Goal: Task Accomplishment & Management: Use online tool/utility

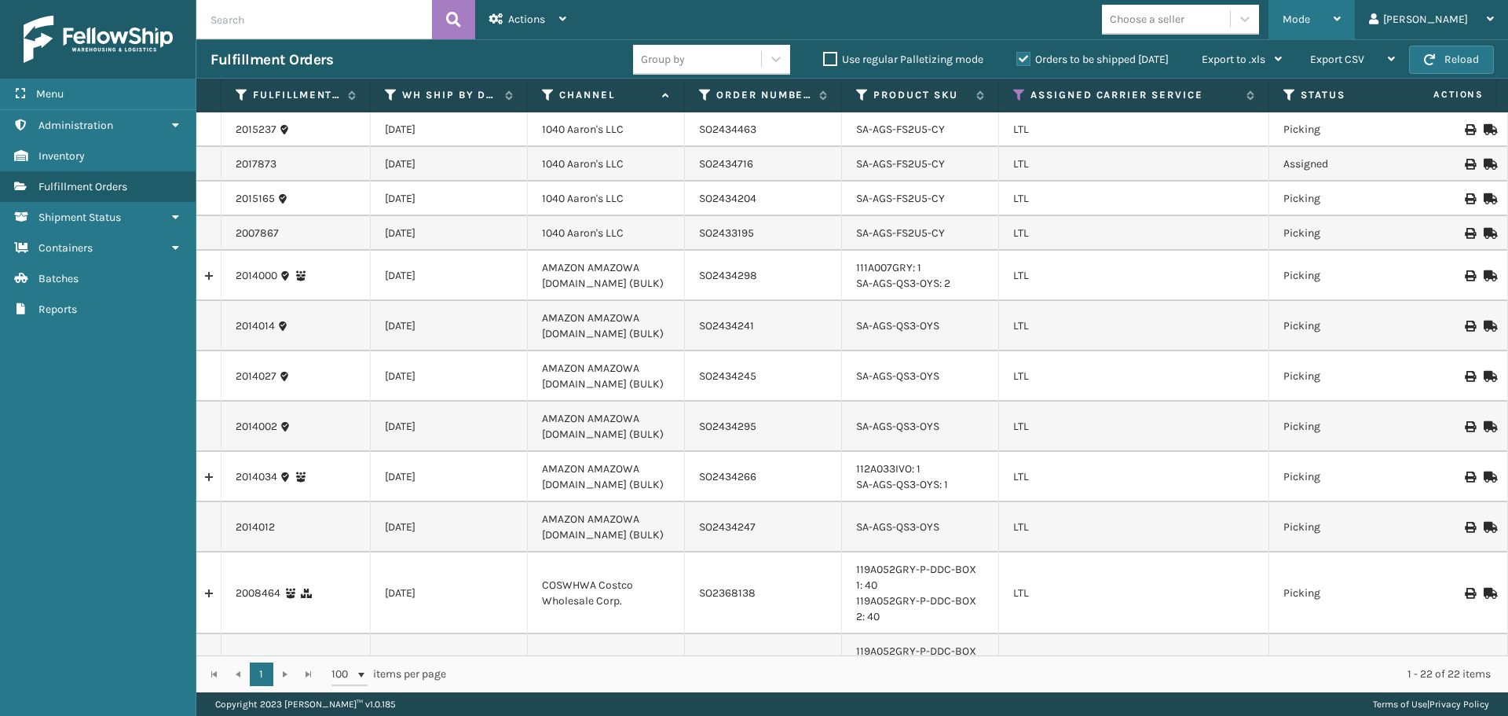
click at [1341, 25] on div "Mode" at bounding box center [1312, 19] width 58 height 39
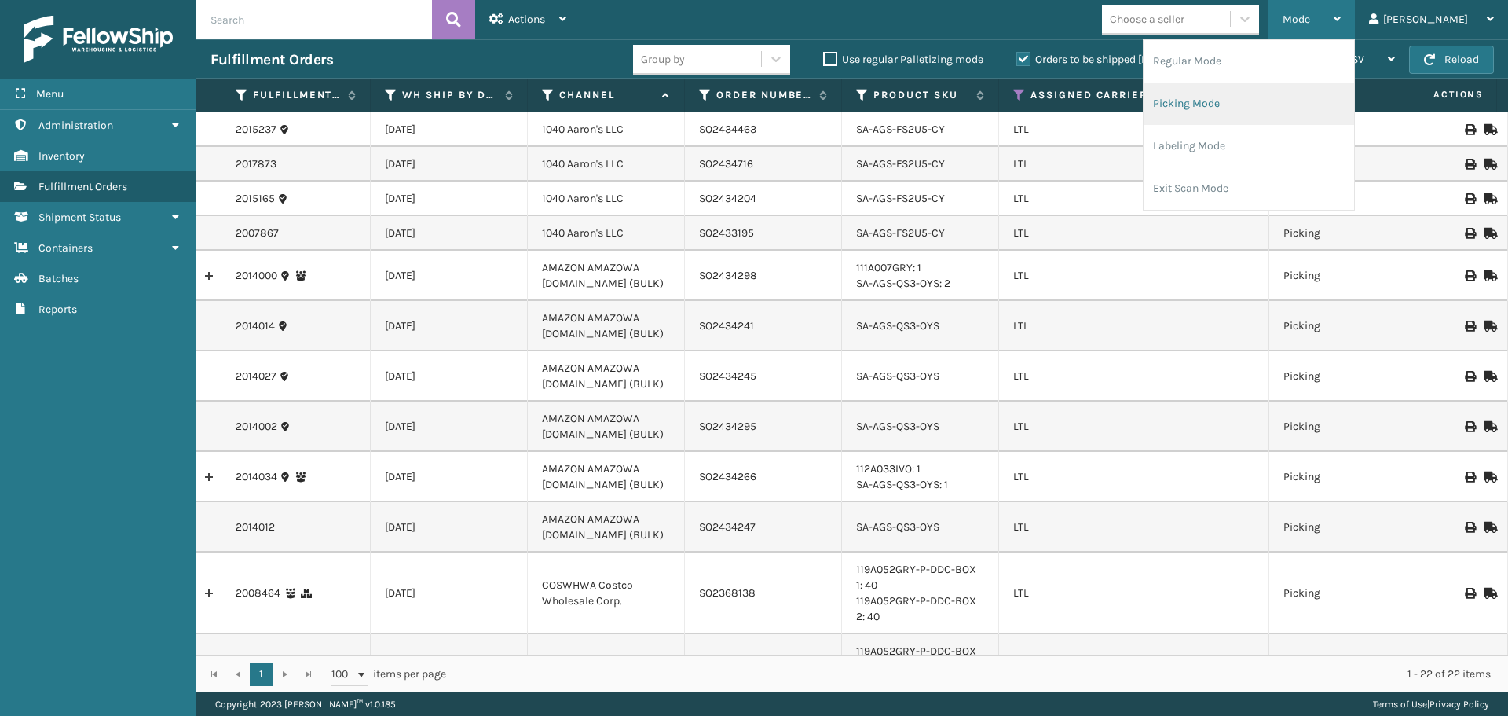
click at [1284, 108] on li "Picking Mode" at bounding box center [1249, 103] width 211 height 42
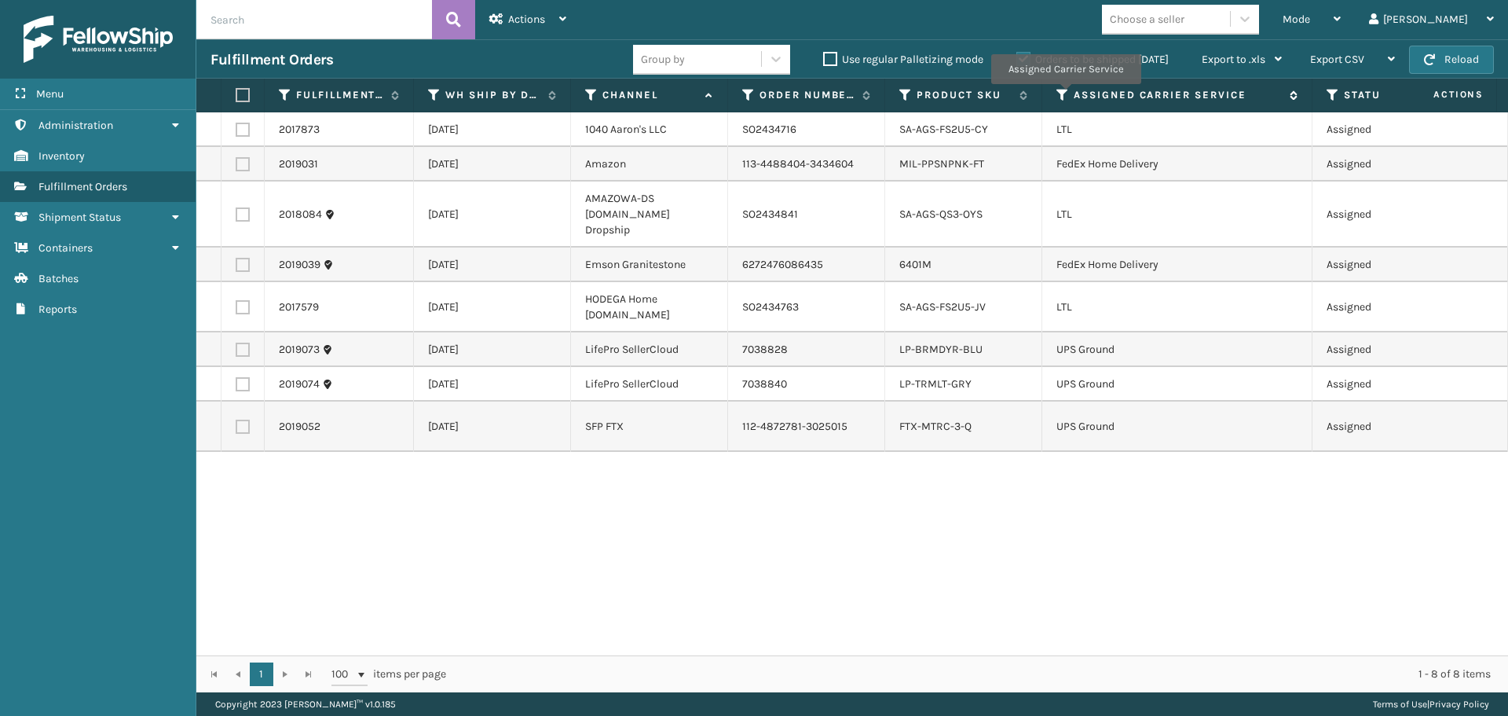
click at [1065, 95] on icon at bounding box center [1063, 95] width 13 height 14
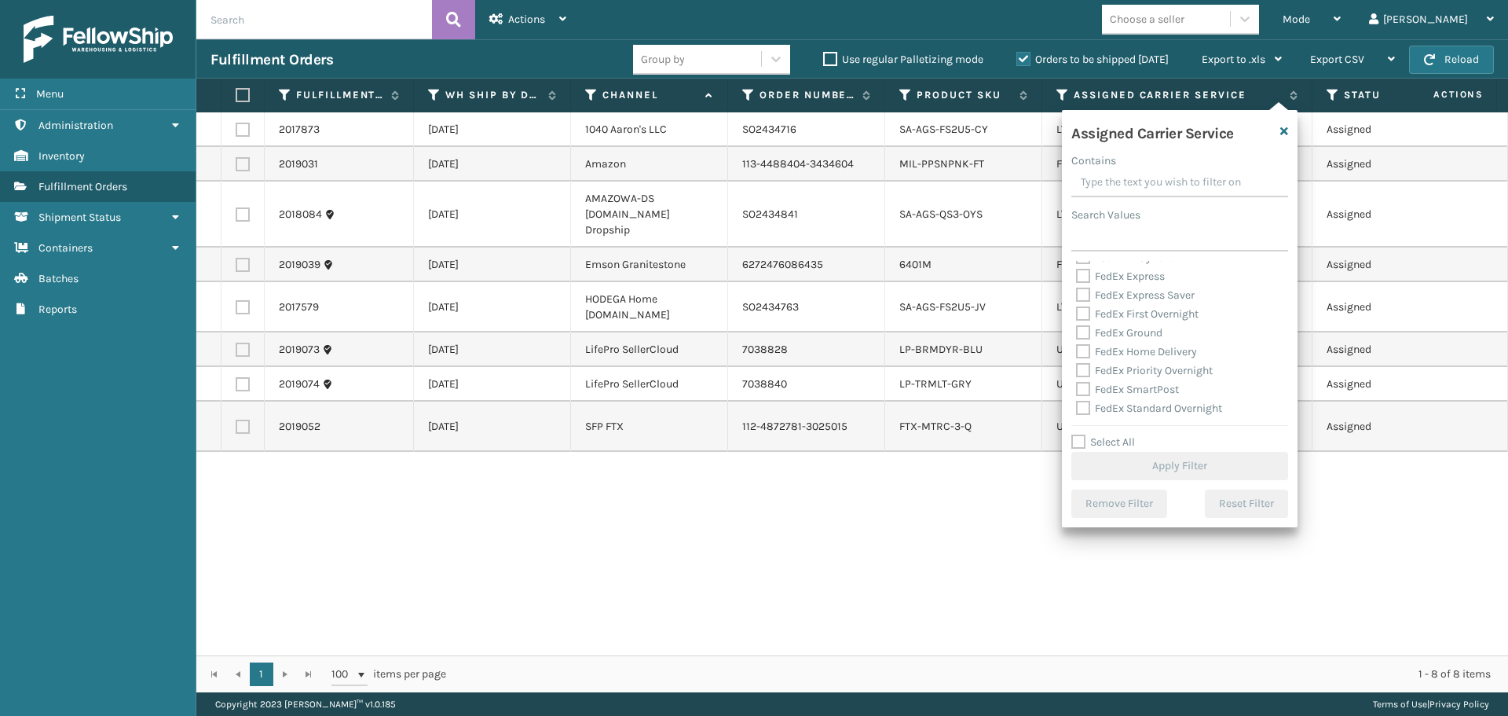
scroll to position [157, 0]
click at [1085, 342] on label "LTL" at bounding box center [1093, 338] width 35 height 13
click at [1077, 340] on input "LTL" at bounding box center [1076, 335] width 1 height 10
checkbox input "true"
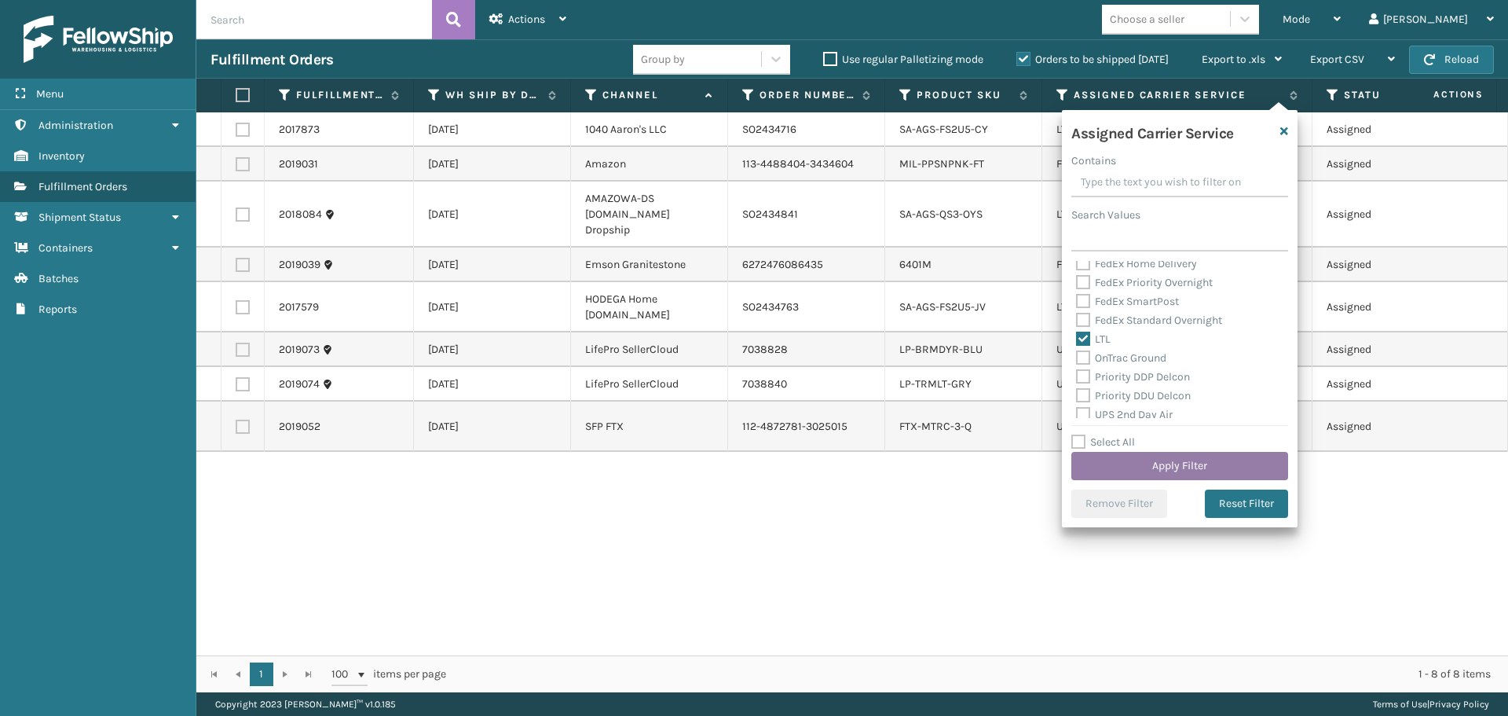
click at [1115, 462] on button "Apply Filter" at bounding box center [1179, 466] width 217 height 28
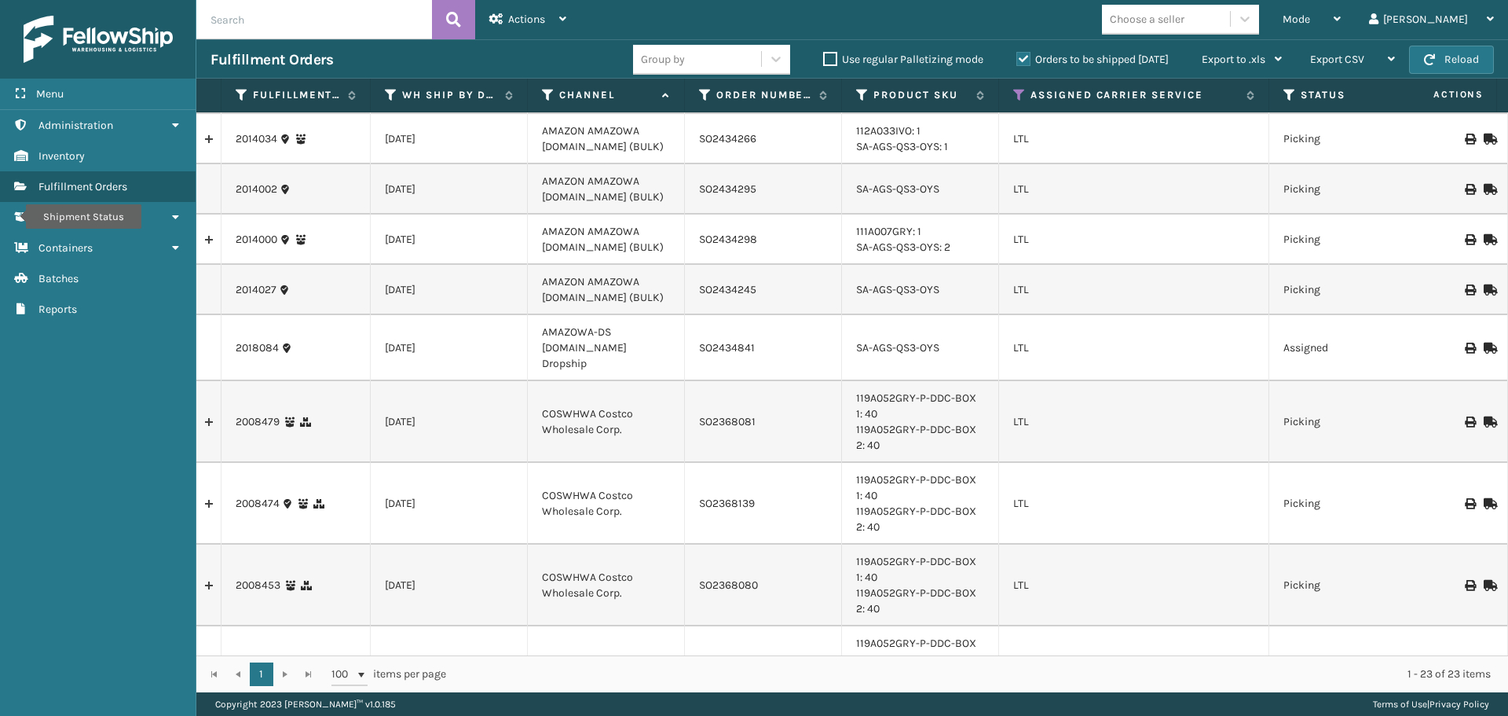
scroll to position [628, 0]
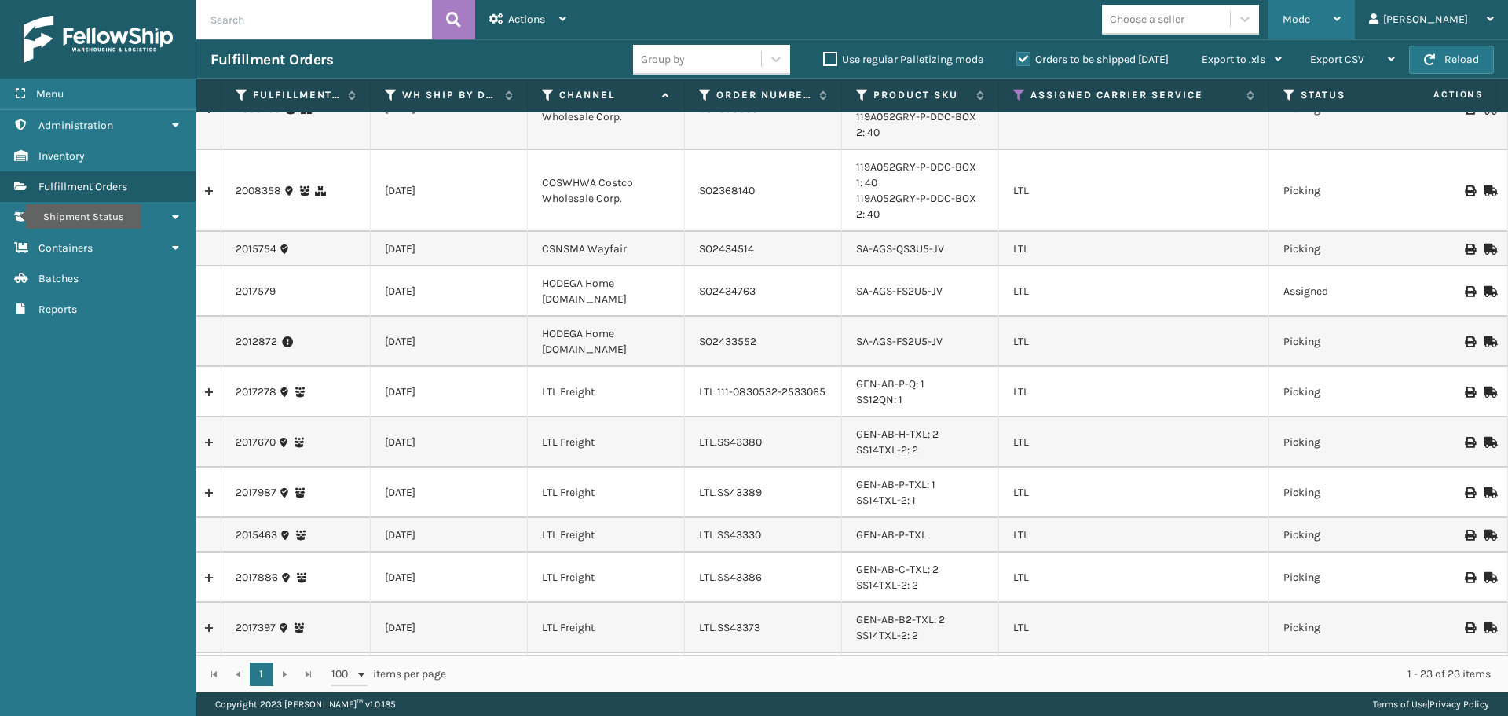
click at [1310, 16] on span "Mode" at bounding box center [1296, 19] width 27 height 13
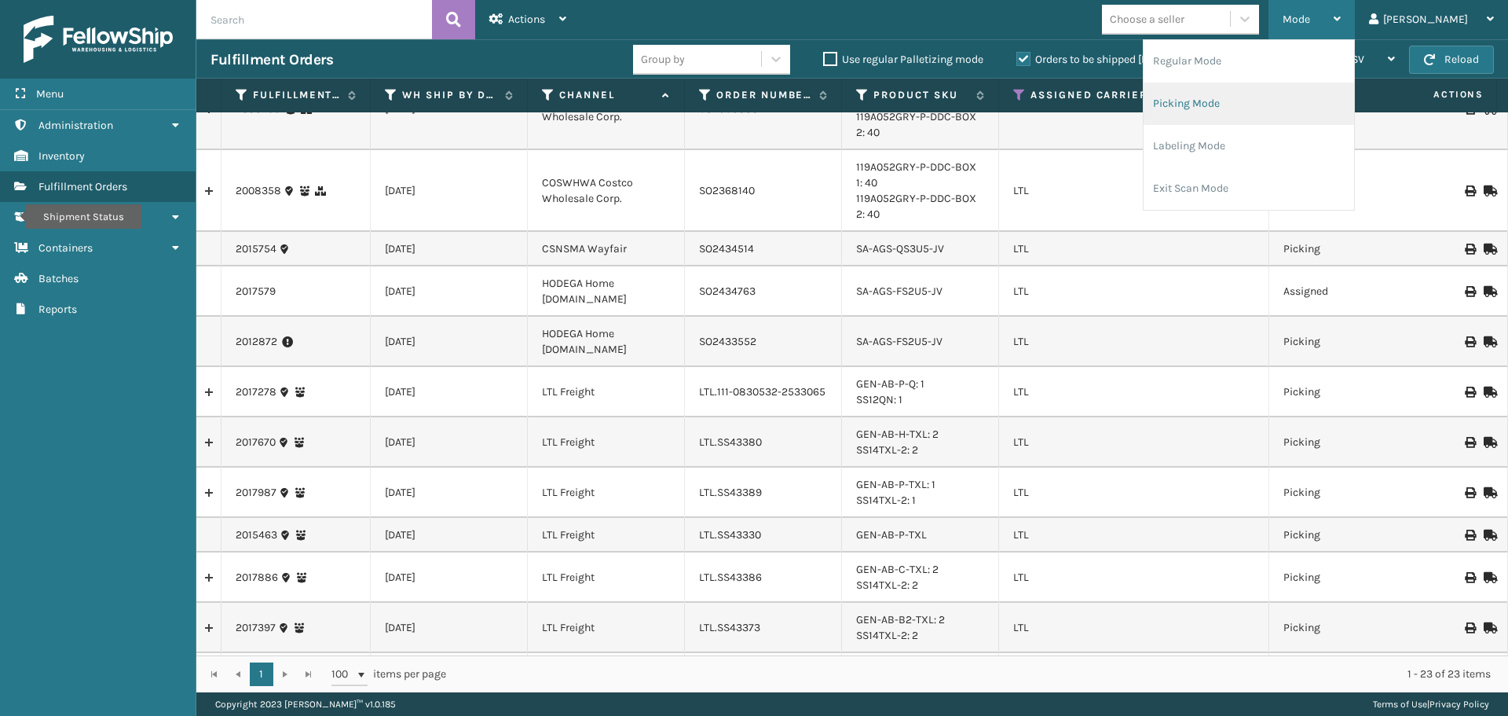
click at [1281, 107] on li "Picking Mode" at bounding box center [1249, 103] width 211 height 42
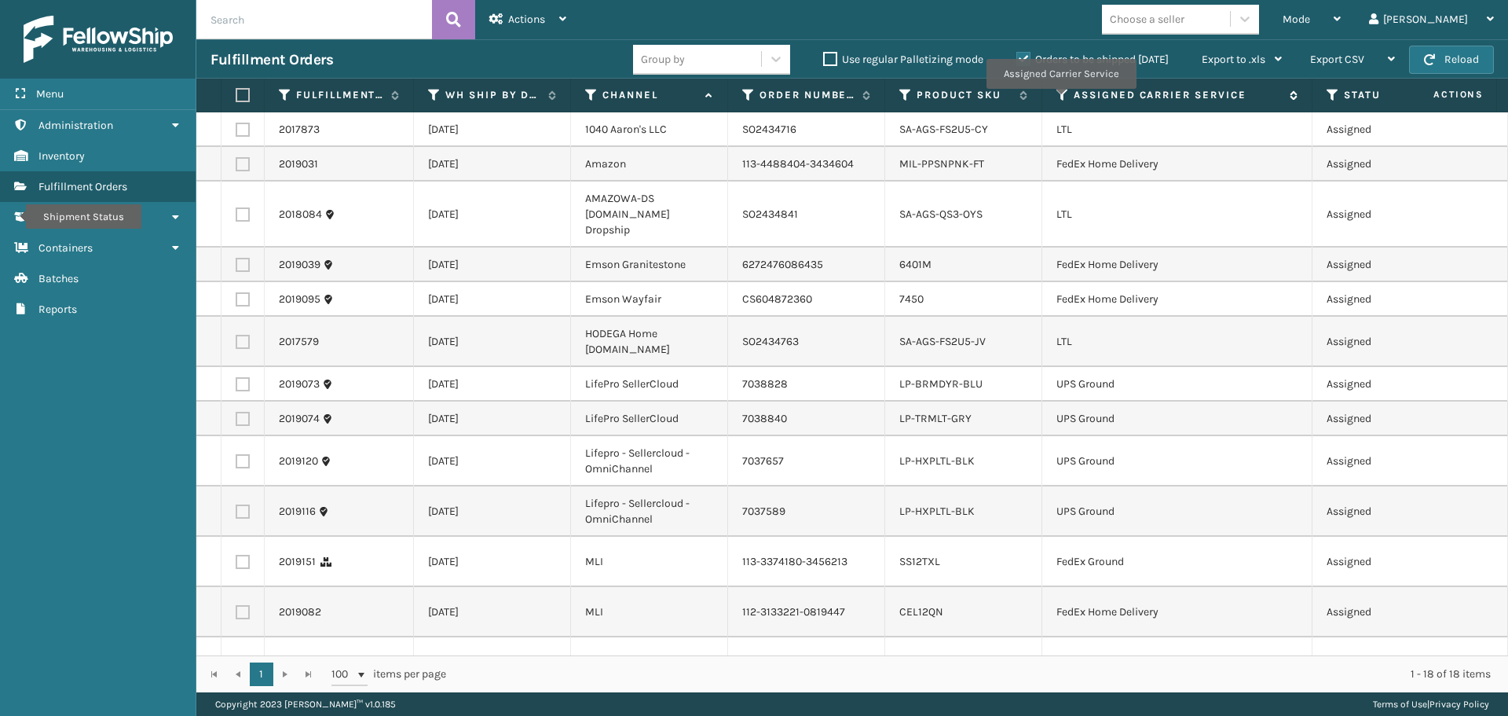
click at [1060, 100] on icon at bounding box center [1063, 95] width 13 height 14
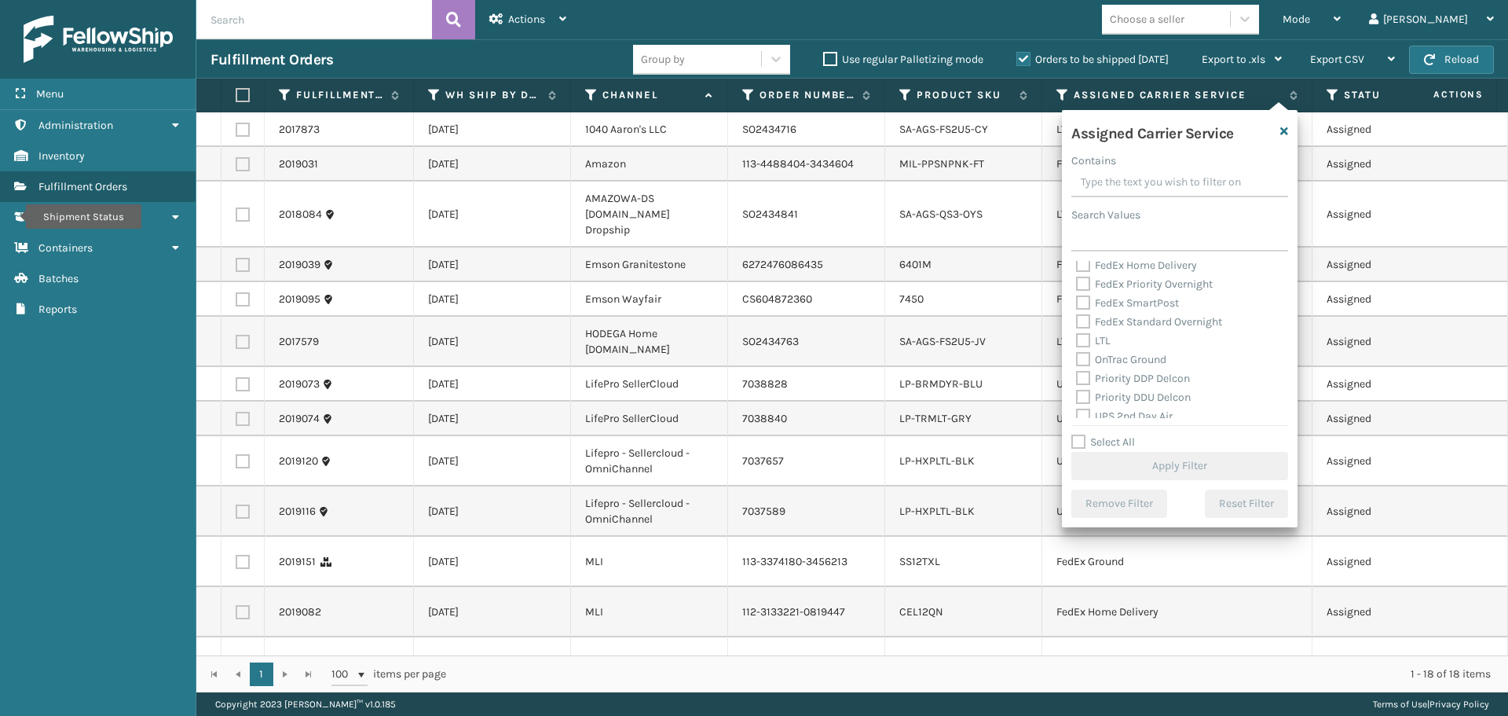
scroll to position [157, 0]
click at [1083, 341] on label "LTL" at bounding box center [1093, 338] width 35 height 13
click at [1077, 340] on input "LTL" at bounding box center [1076, 335] width 1 height 10
checkbox input "true"
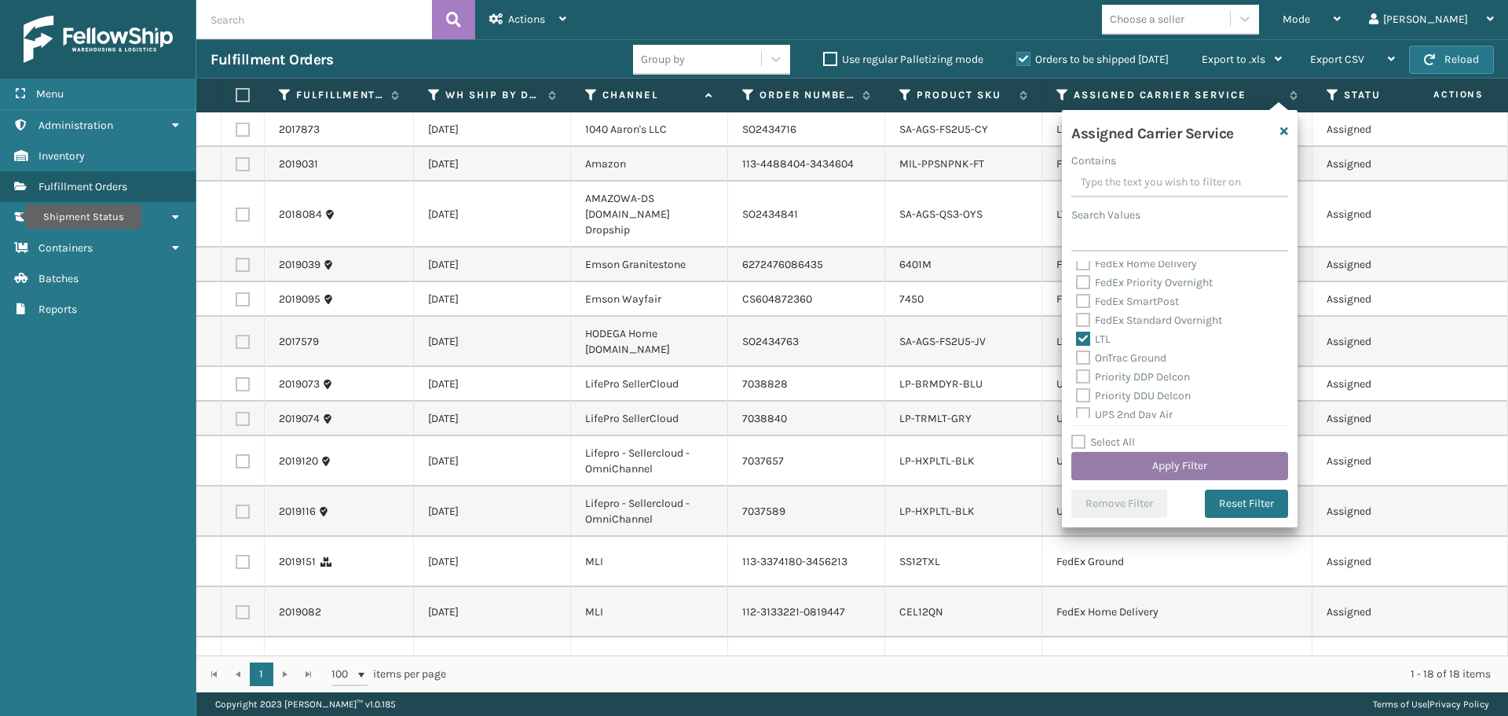
click at [1108, 458] on button "Apply Filter" at bounding box center [1179, 466] width 217 height 28
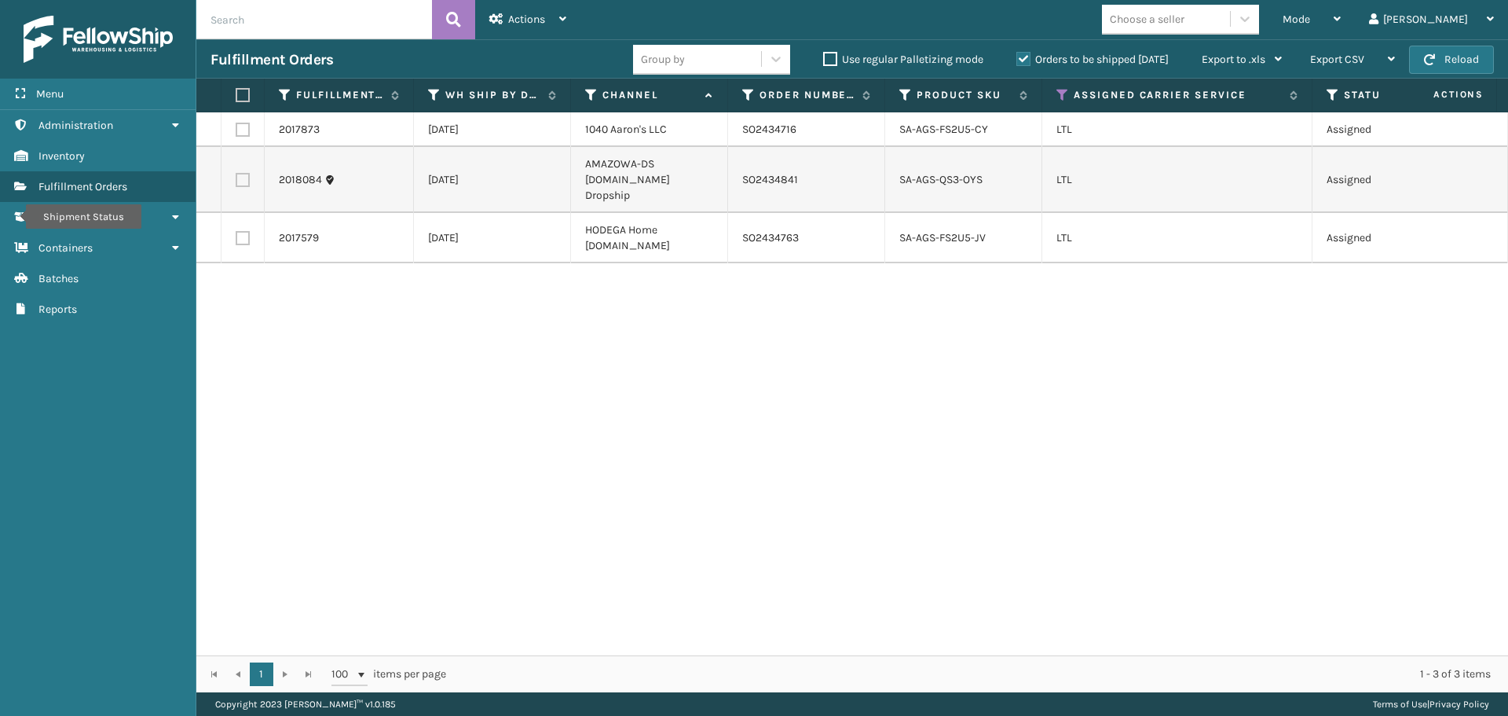
click at [240, 175] on label at bounding box center [243, 180] width 14 height 14
click at [236, 175] on input "checkbox" at bounding box center [236, 178] width 1 height 10
checkbox input "true"
click at [522, 16] on span "Actions" at bounding box center [526, 19] width 37 height 13
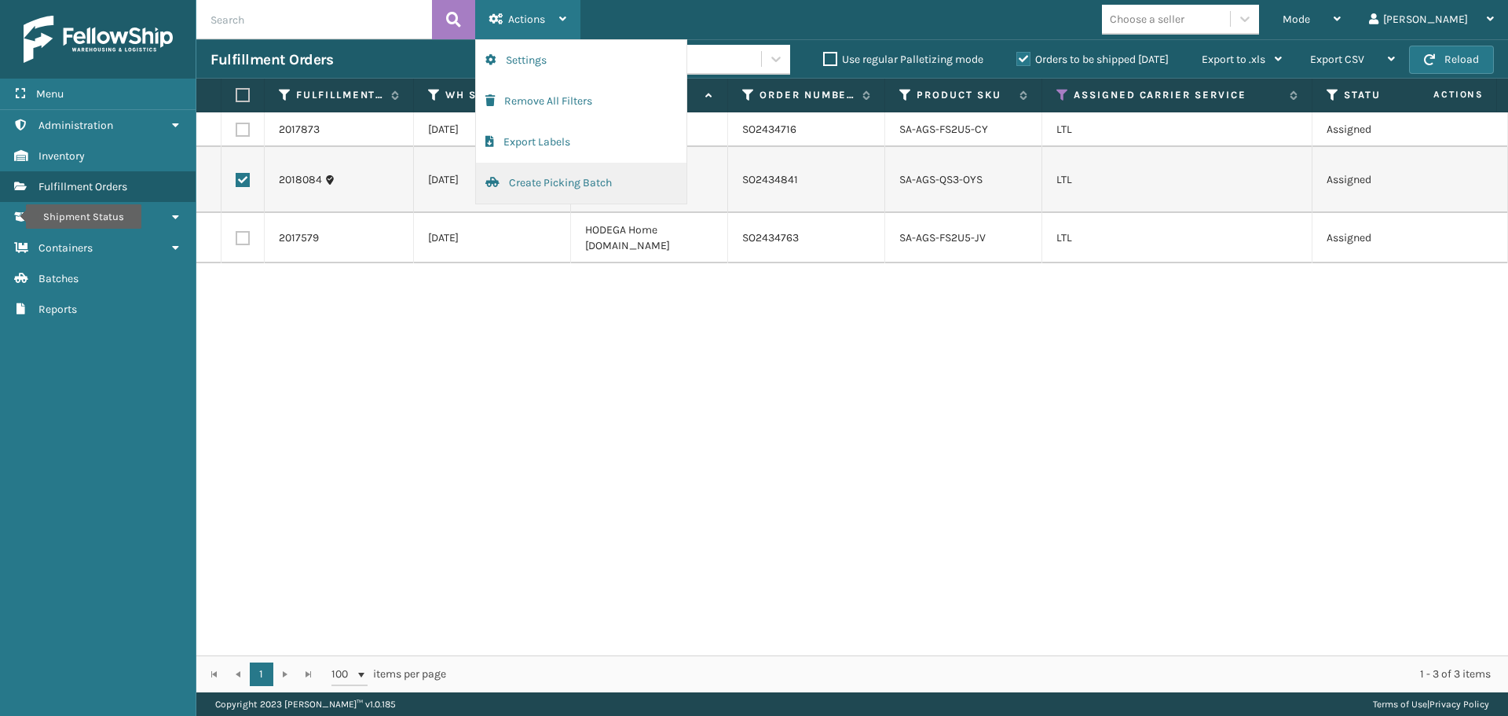
click at [540, 174] on button "Create Picking Batch" at bounding box center [581, 183] width 211 height 41
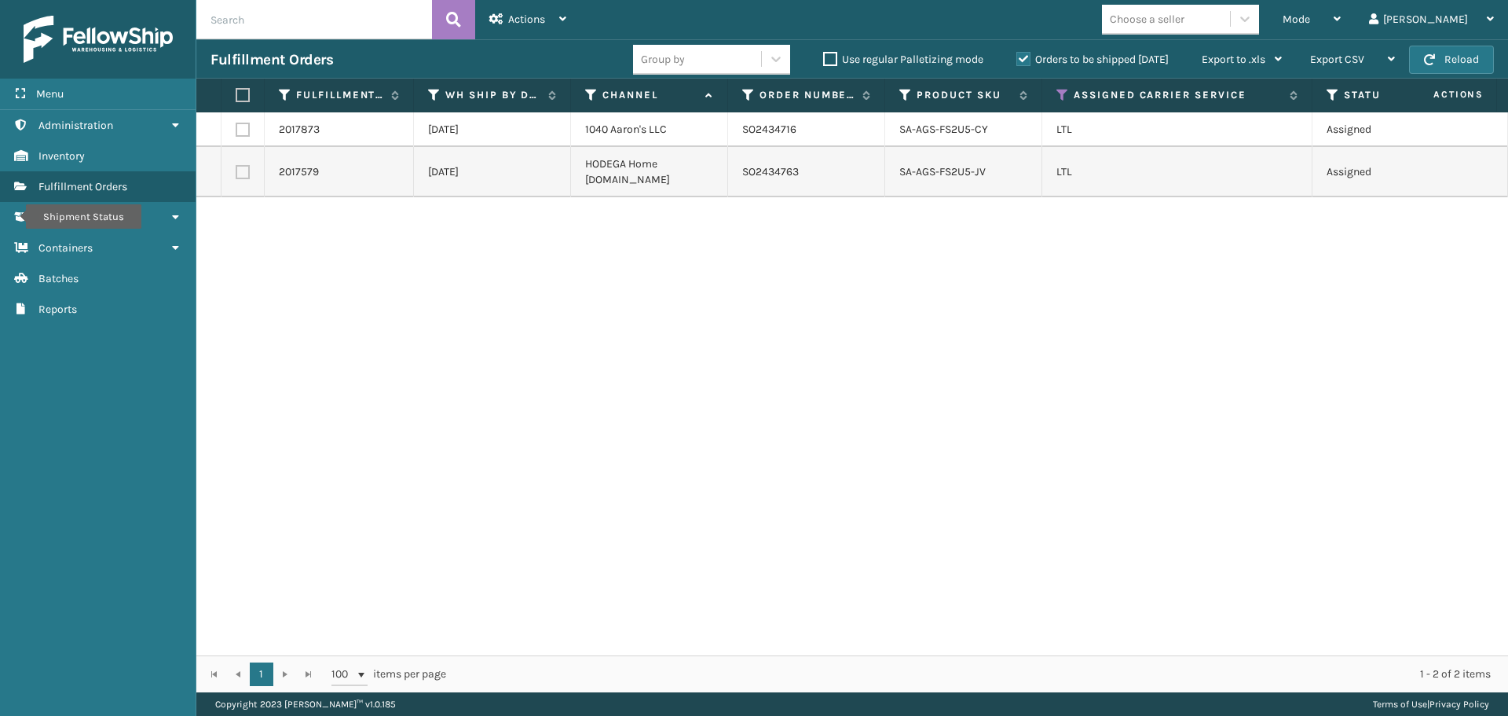
drag, startPoint x: 247, startPoint y: 127, endPoint x: 256, endPoint y: 127, distance: 8.6
click at [247, 127] on label at bounding box center [243, 130] width 14 height 14
click at [236, 127] on input "checkbox" at bounding box center [236, 128] width 1 height 10
checkbox input "true"
click at [546, 25] on div "Actions" at bounding box center [527, 19] width 77 height 39
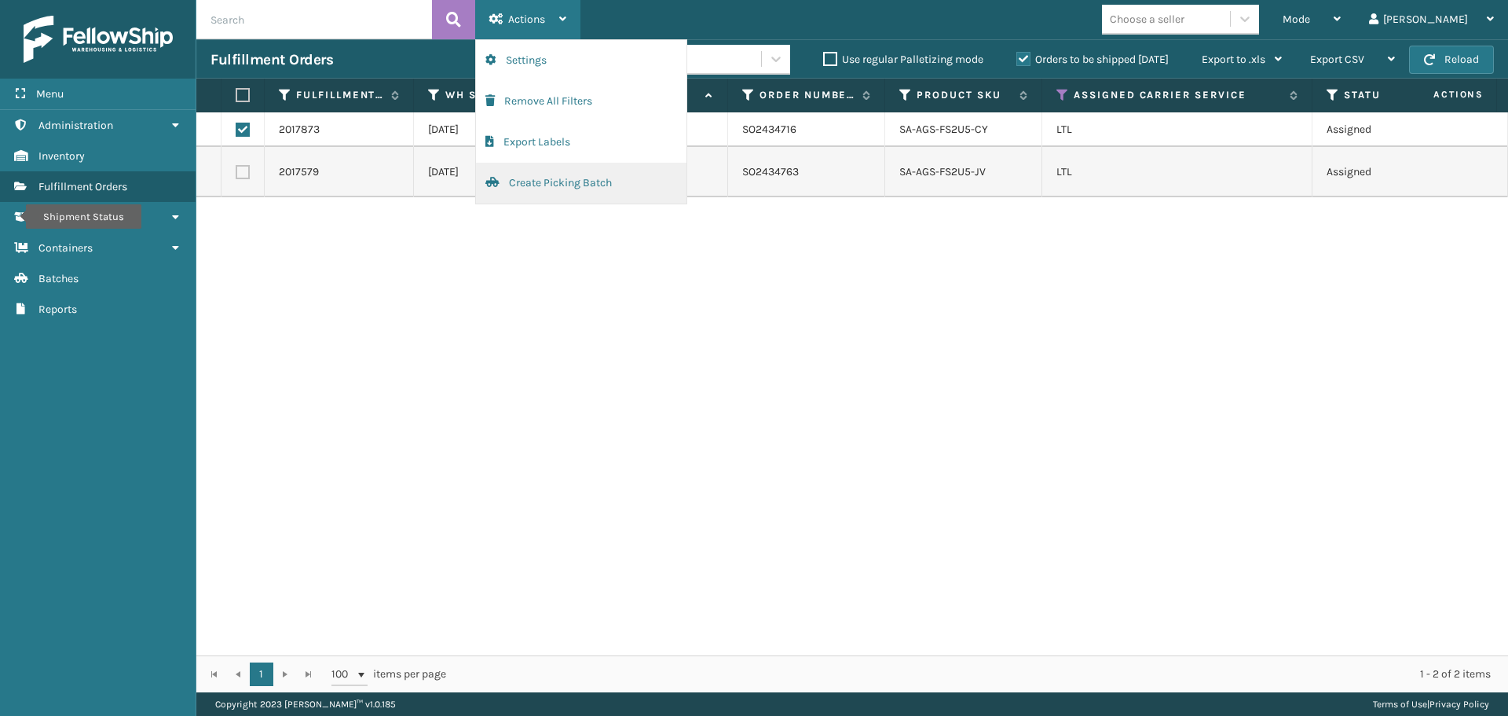
click at [549, 170] on button "Create Picking Batch" at bounding box center [581, 183] width 211 height 41
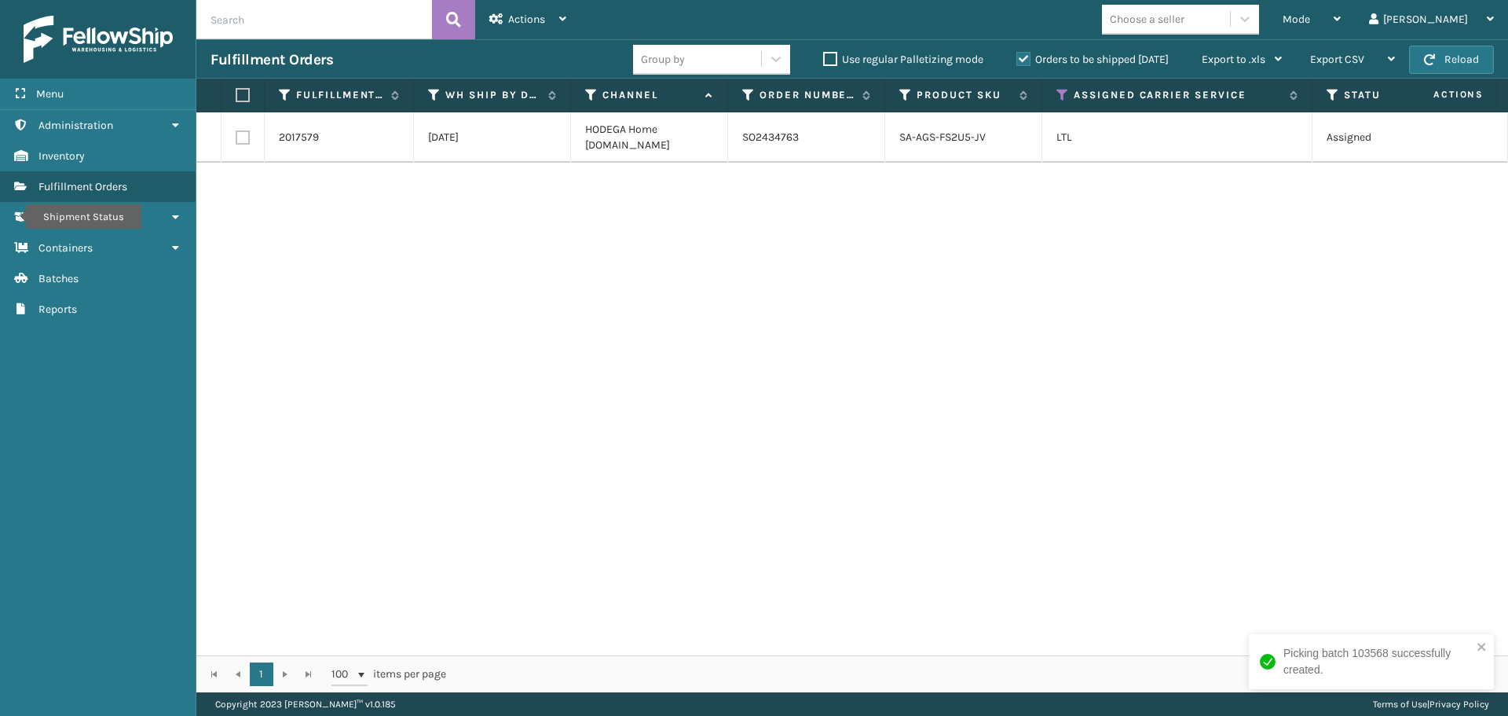
click at [240, 140] on label at bounding box center [243, 137] width 14 height 14
click at [236, 140] on input "checkbox" at bounding box center [236, 135] width 1 height 10
checkbox input "true"
click at [507, 30] on div "Actions" at bounding box center [527, 19] width 77 height 39
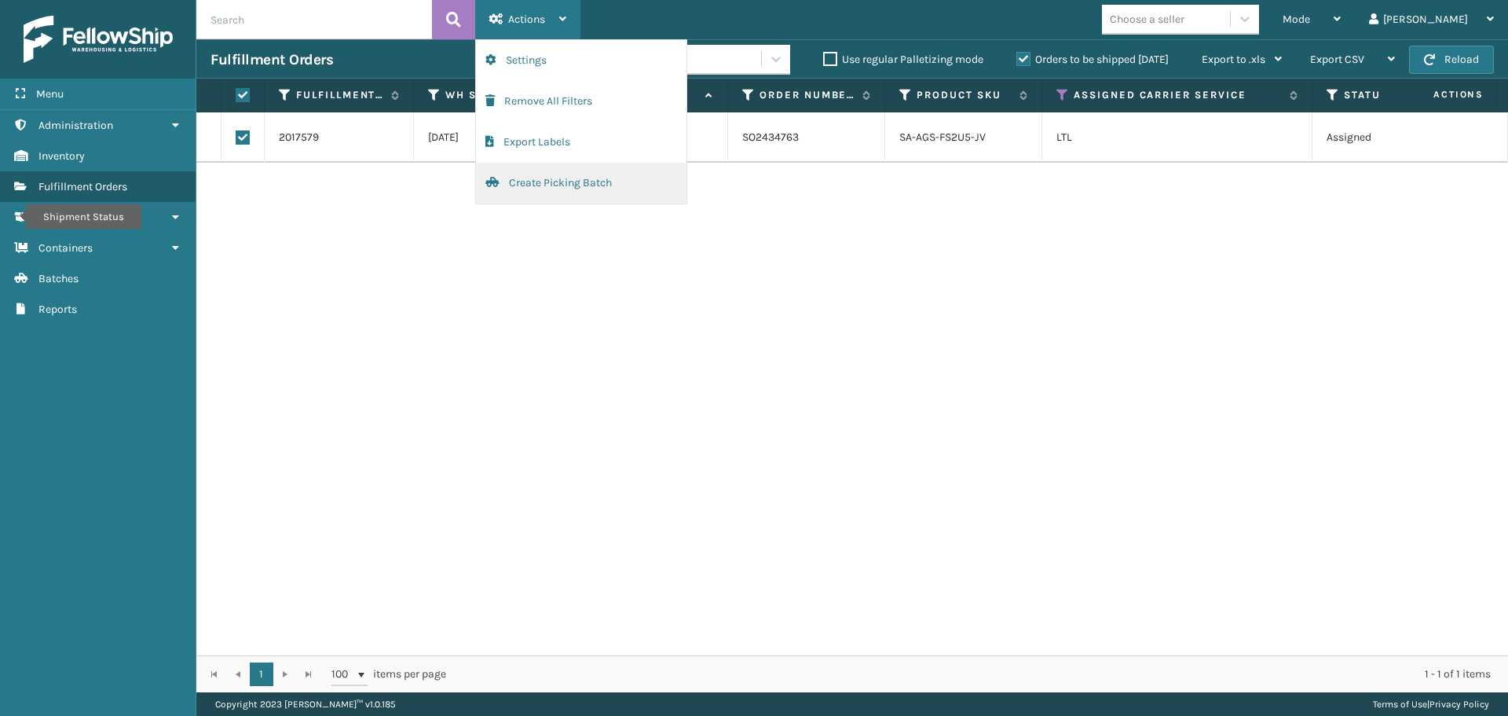
click at [562, 186] on button "Create Picking Batch" at bounding box center [581, 183] width 211 height 41
